Goal: Check status: Check status

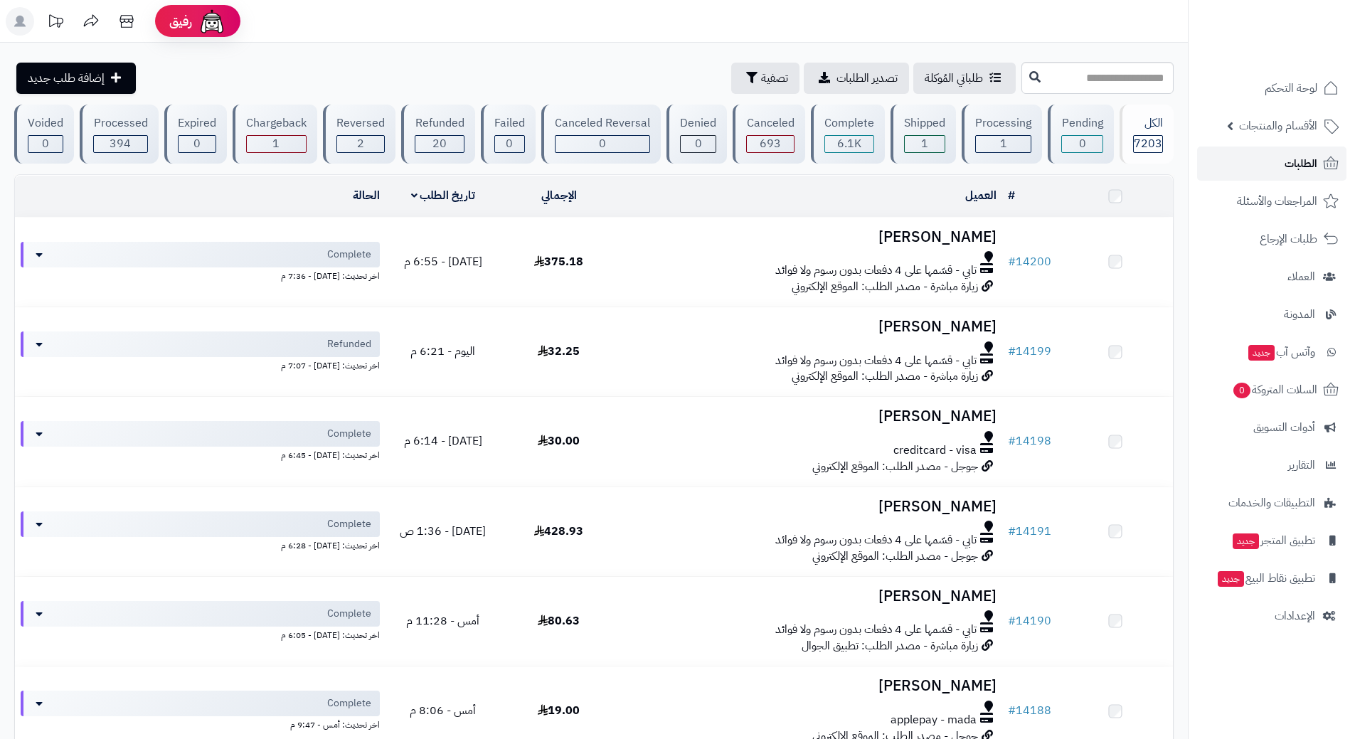
click at [1257, 163] on link "الطلبات" at bounding box center [1271, 164] width 149 height 34
click at [1236, 163] on link "الطلبات" at bounding box center [1271, 164] width 149 height 34
click at [1310, 170] on span "الطلبات" at bounding box center [1301, 164] width 33 height 20
click at [1265, 160] on link "الطلبات" at bounding box center [1271, 164] width 149 height 34
